Goal: Task Accomplishment & Management: Complete application form

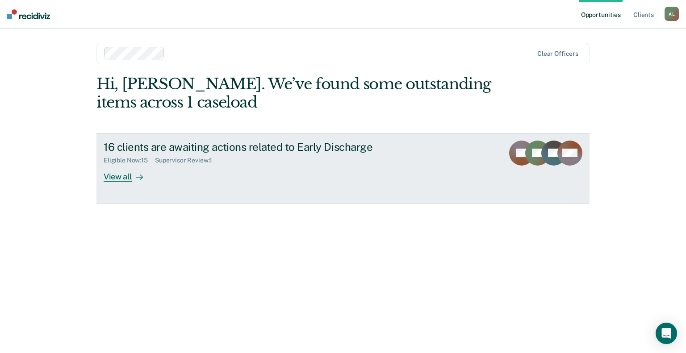
click at [246, 157] on div "Eligible Now : 15 Supervisor Review : 1" at bounding box center [260, 158] width 313 height 11
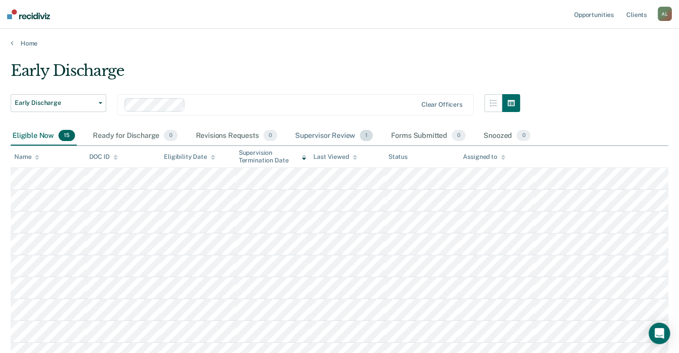
click at [317, 132] on div "Supervisor Review 1" at bounding box center [334, 136] width 82 height 20
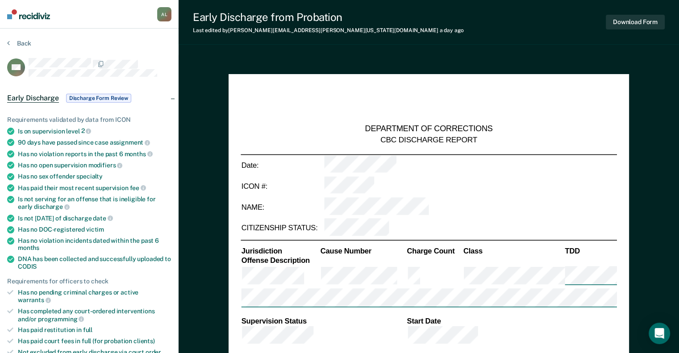
type textarea "x"
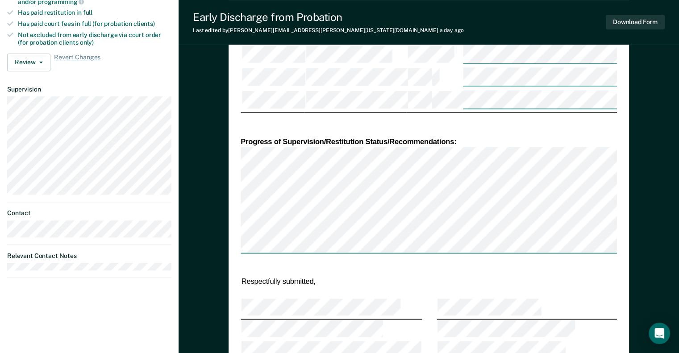
scroll to position [223, 0]
